Goal: Complete application form

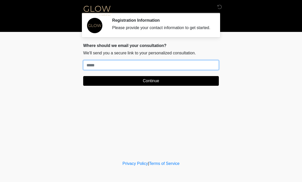
click at [91, 70] on input "Where should we email your treatment plan?" at bounding box center [150, 65] width 135 height 10
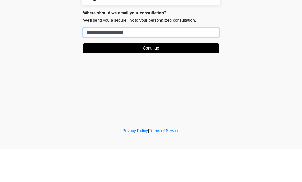
type input "**********"
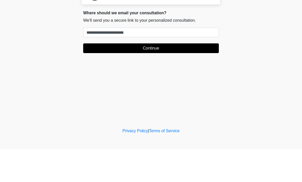
click at [170, 76] on button "Continue" at bounding box center [150, 81] width 135 height 10
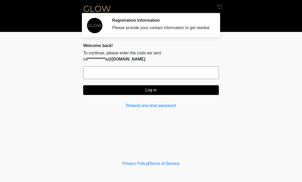
click at [96, 77] on input "text" at bounding box center [150, 72] width 135 height 13
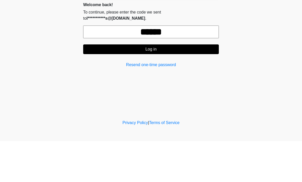
type input "******"
click at [163, 85] on button "Log in" at bounding box center [150, 90] width 135 height 10
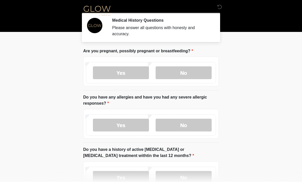
click at [187, 75] on label "No" at bounding box center [183, 72] width 56 height 13
click at [188, 127] on label "No" at bounding box center [183, 125] width 56 height 13
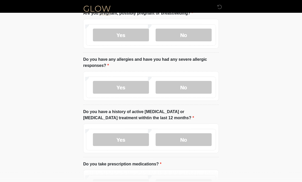
scroll to position [40, 0]
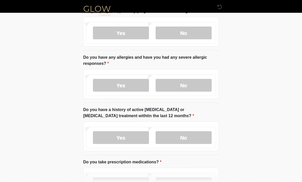
click at [193, 138] on label "No" at bounding box center [183, 137] width 56 height 13
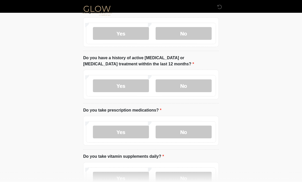
scroll to position [93, 0]
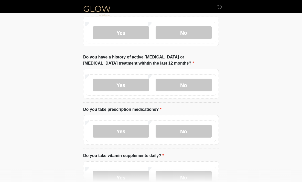
click at [126, 132] on label "Yes" at bounding box center [121, 131] width 56 height 13
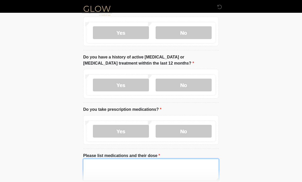
click at [118, 167] on textarea "Please list medications and their dose" at bounding box center [150, 170] width 135 height 22
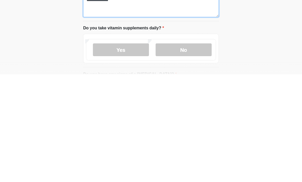
type textarea "**********"
click at [125, 151] on label "Yes" at bounding box center [121, 157] width 56 height 13
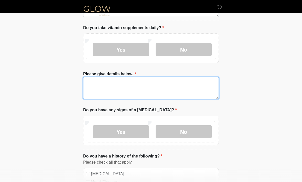
click at [129, 87] on textarea "Please give details below." at bounding box center [150, 88] width 135 height 22
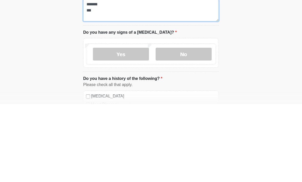
type textarea "******* ***"
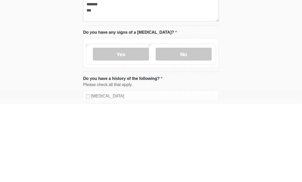
click at [185, 126] on label "No" at bounding box center [183, 132] width 56 height 13
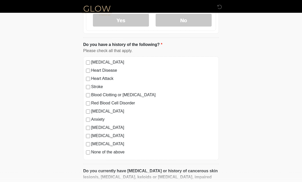
scroll to position [372, 0]
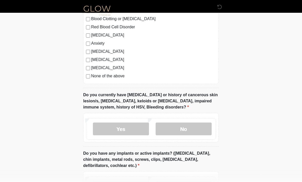
click at [184, 129] on label "No" at bounding box center [183, 129] width 56 height 13
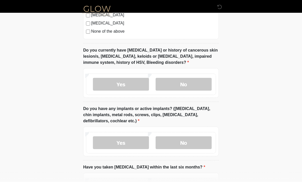
scroll to position [490, 0]
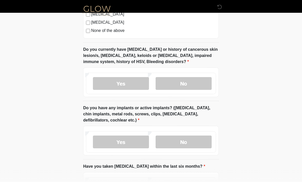
click at [185, 140] on label "No" at bounding box center [183, 142] width 56 height 13
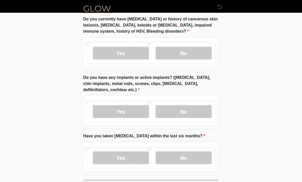
scroll to position [537, 0]
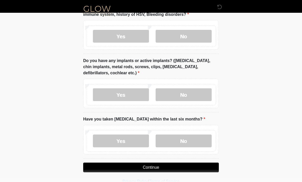
click at [185, 140] on label "No" at bounding box center [183, 141] width 56 height 13
click at [176, 167] on button "Continue" at bounding box center [150, 168] width 135 height 10
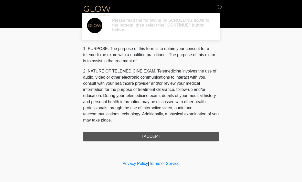
scroll to position [0, 0]
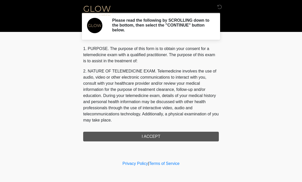
click at [159, 138] on div "1. PURPOSE. The purpose of this form is to obtain your consent for a telemedici…" at bounding box center [150, 94] width 135 height 96
click at [158, 136] on div "1. PURPOSE. The purpose of this form is to obtain your consent for a telemedici…" at bounding box center [150, 94] width 135 height 96
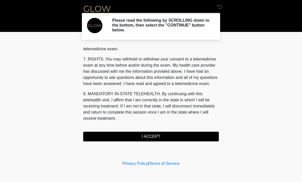
scroll to position [217, 0]
click at [155, 136] on button "I ACCEPT" at bounding box center [150, 137] width 135 height 10
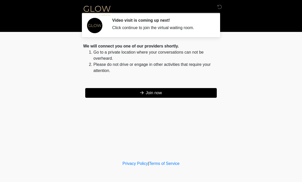
click at [166, 94] on button "Join now" at bounding box center [150, 93] width 131 height 10
